Goal: Check status

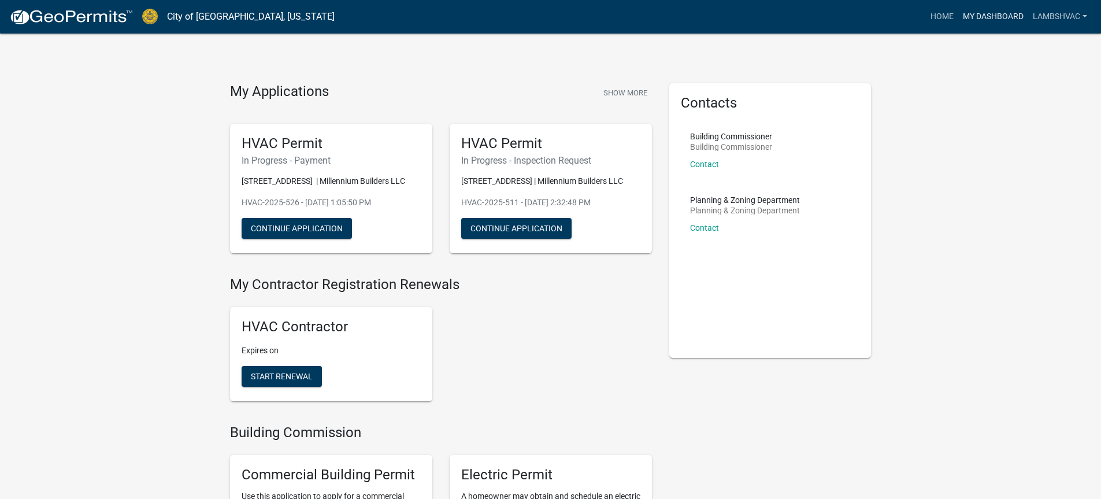
click at [997, 16] on link "My Dashboard" at bounding box center [994, 17] width 70 height 22
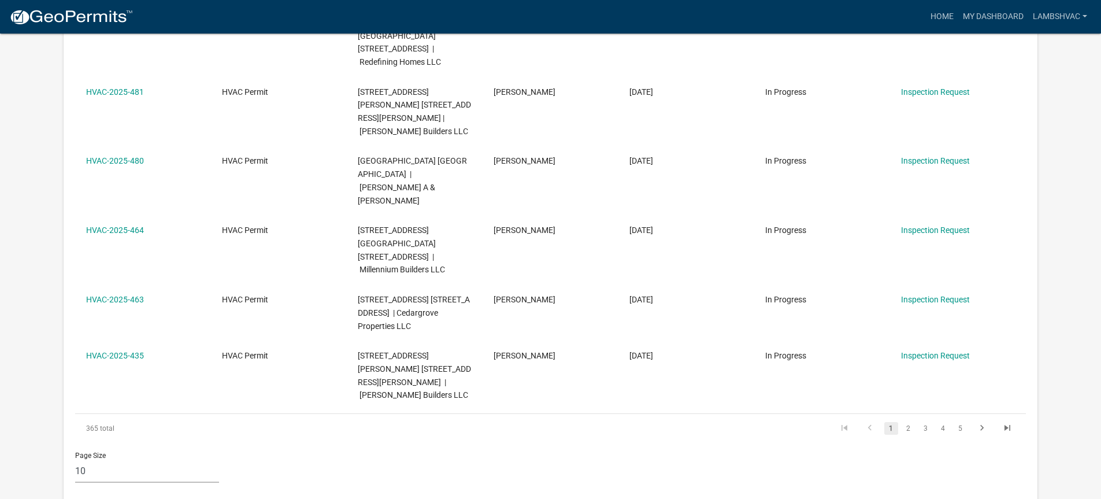
scroll to position [462, 0]
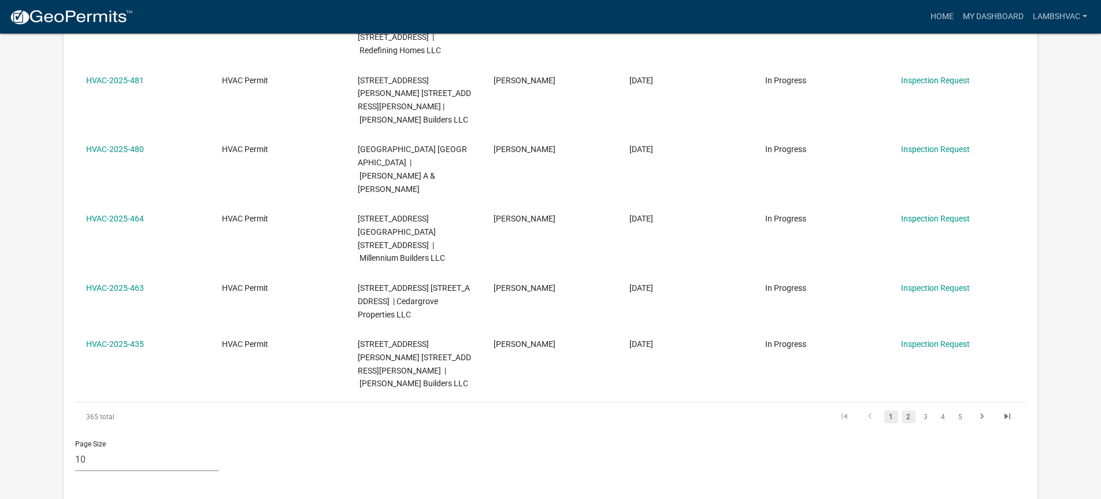
click at [906, 410] on link "2" at bounding box center [909, 416] width 14 height 13
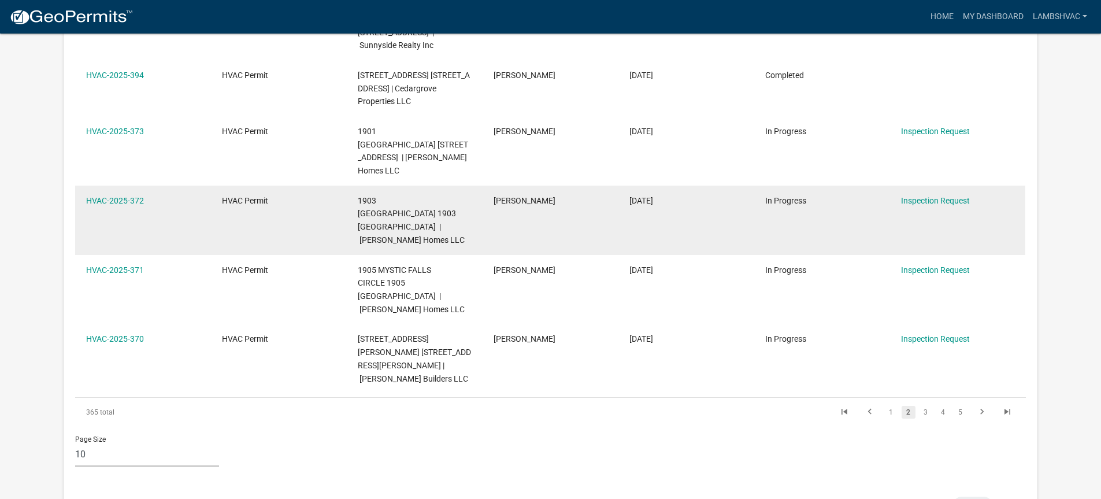
scroll to position [578, 0]
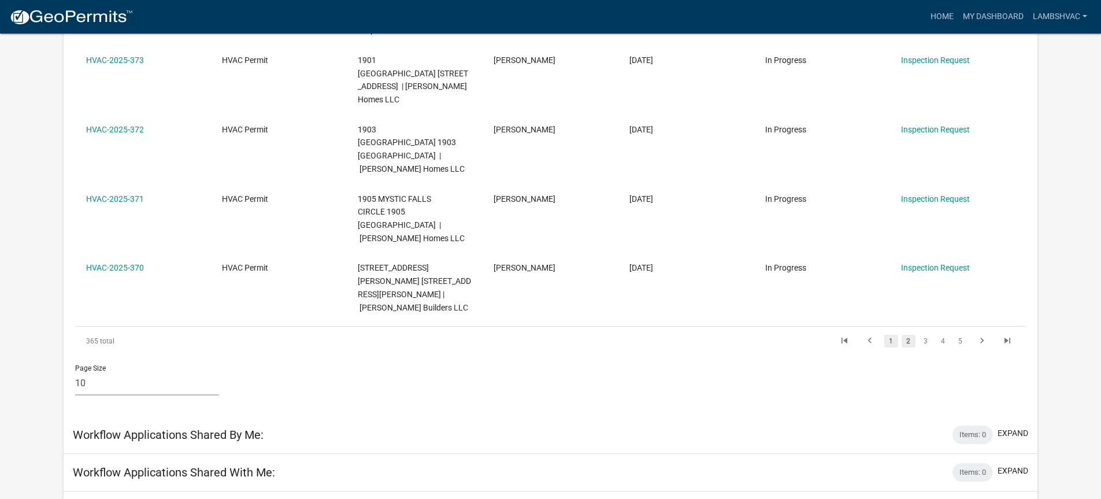
click at [892, 335] on link "1" at bounding box center [892, 341] width 14 height 13
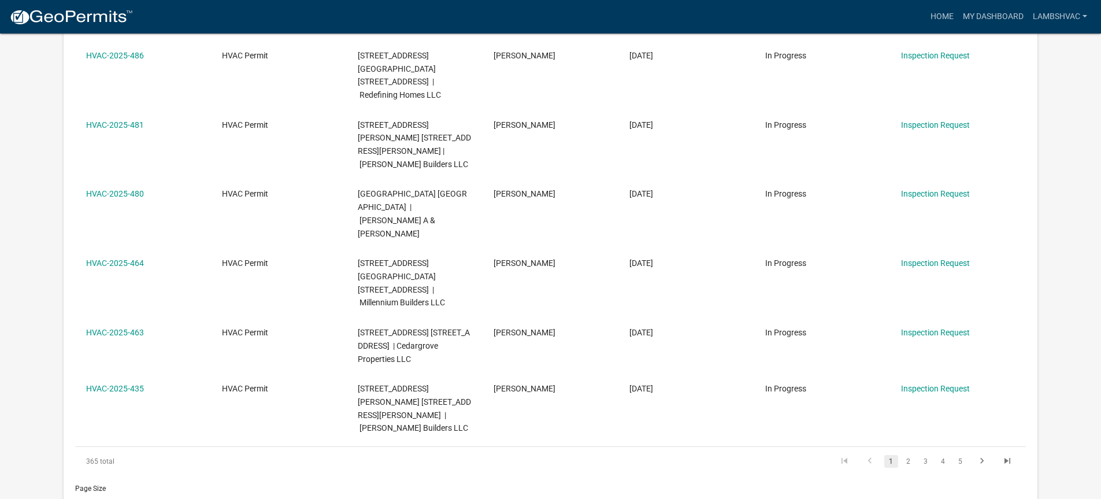
scroll to position [187, 0]
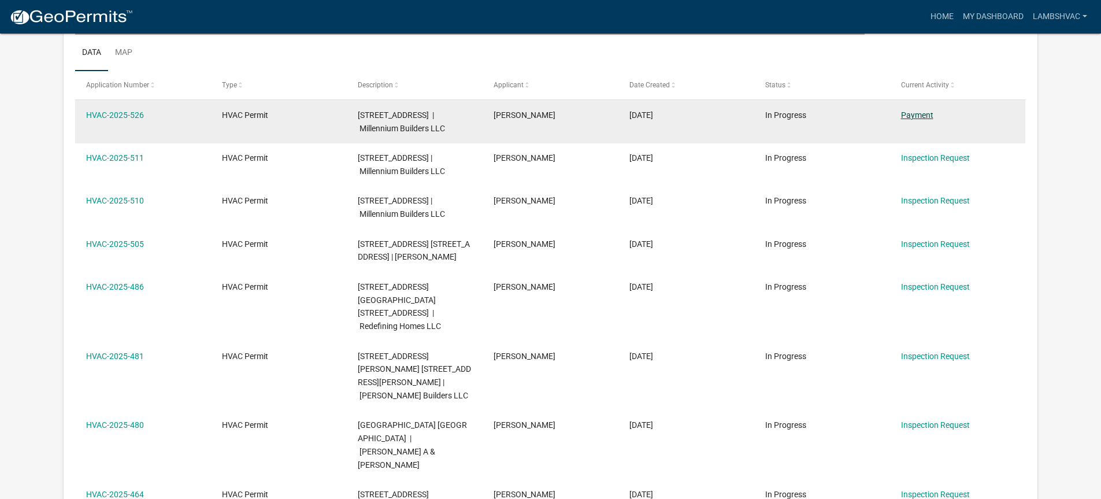
click at [906, 114] on link "Payment" at bounding box center [917, 114] width 32 height 9
